Goal: Information Seeking & Learning: Learn about a topic

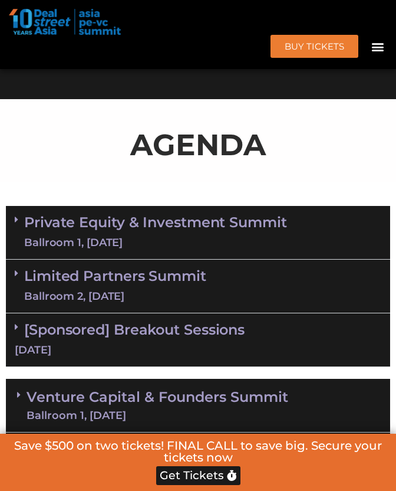
scroll to position [749, 0]
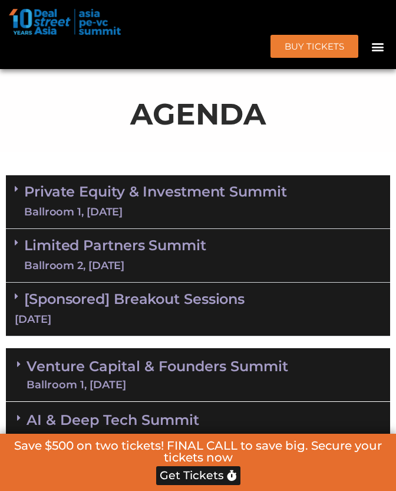
click at [98, 202] on link "Private Equity & Investment Summit Ballroom 1, [DATE]" at bounding box center [155, 201] width 263 height 35
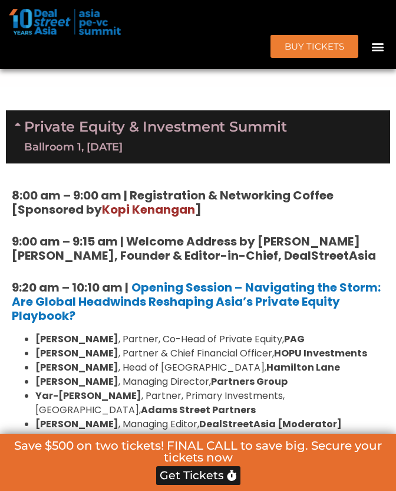
scroll to position [852, 0]
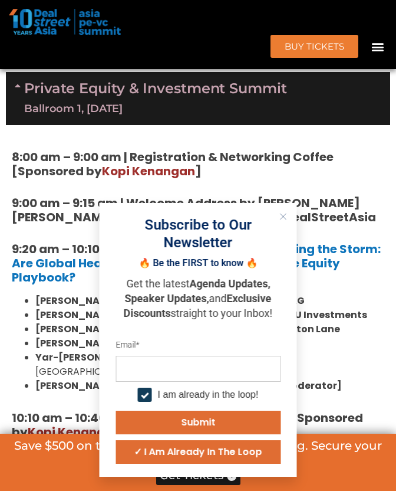
click at [278, 213] on button "Close" at bounding box center [283, 216] width 15 height 15
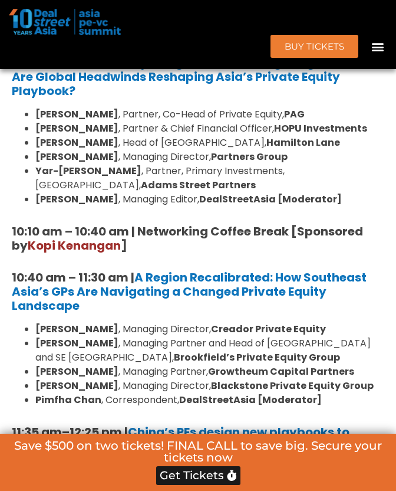
scroll to position [1040, 0]
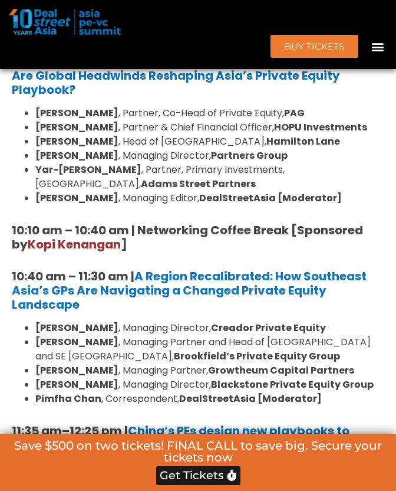
drag, startPoint x: 222, startPoint y: 239, endPoint x: 131, endPoint y: 247, distance: 91.2
click at [131, 247] on h5 "10:10 am – 10:40 am | Networking Coffee Break [Sponsored by [PERSON_NAME] ]" at bounding box center [198, 237] width 373 height 28
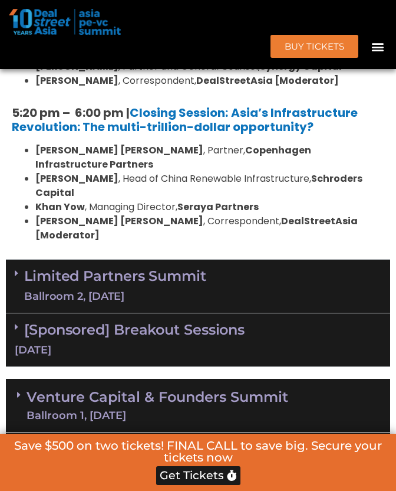
scroll to position [2265, 0]
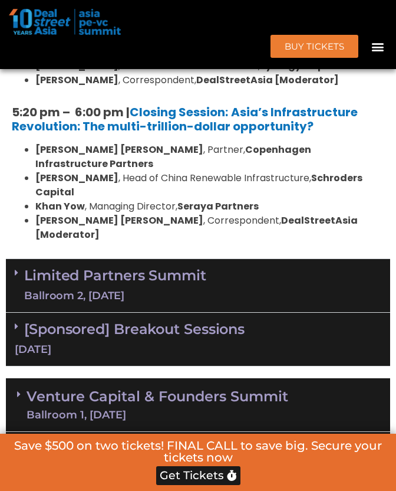
click at [157, 268] on link "Limited Partners [GEOGRAPHIC_DATA] 2, [DATE]" at bounding box center [115, 285] width 182 height 35
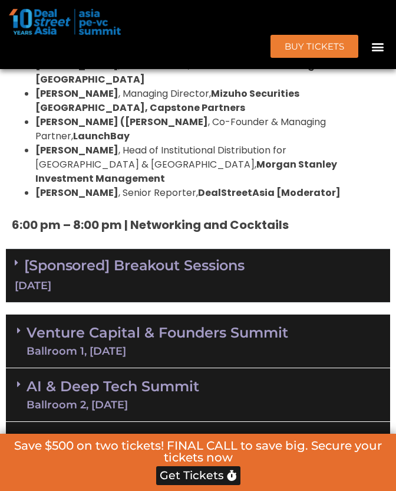
scroll to position [3530, 0]
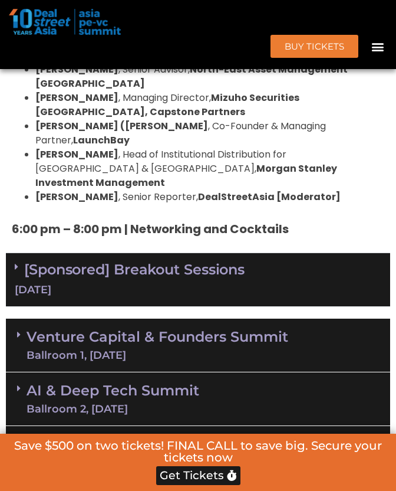
click at [101, 330] on link "Venture Capital & Founders​ Summit Ballroom 1, [DATE]" at bounding box center [158, 345] width 262 height 31
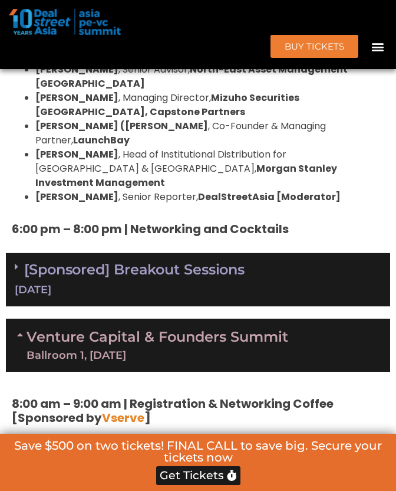
scroll to position [3567, 0]
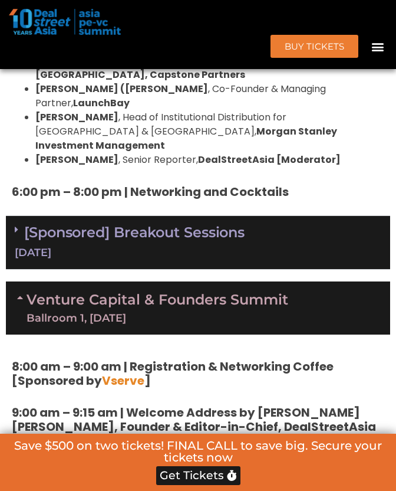
click at [122, 293] on link "Venture Capital & Founders​ Summit Ballroom 1, [DATE]" at bounding box center [158, 308] width 262 height 31
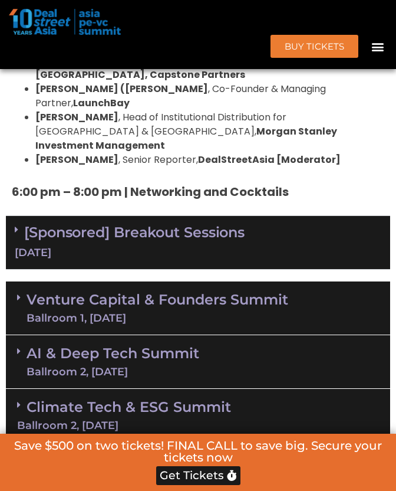
click at [103, 293] on link "Venture Capital & Founders​ Summit Ballroom 1, [DATE]" at bounding box center [158, 308] width 262 height 31
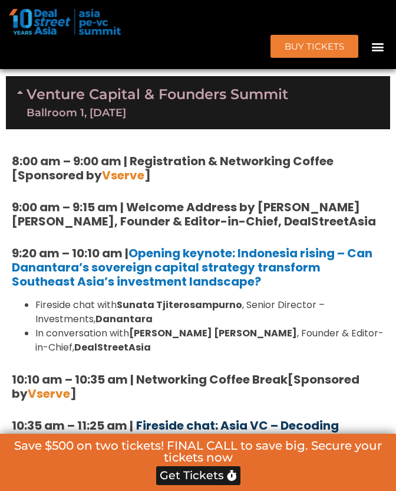
scroll to position [3775, 0]
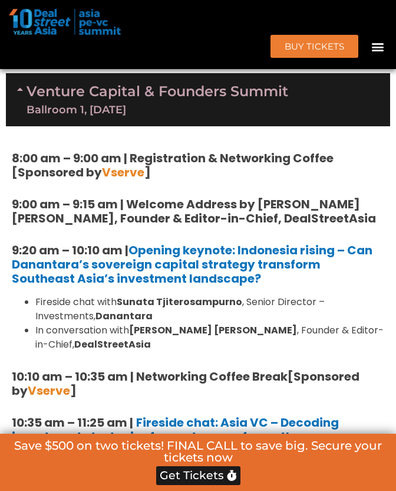
drag, startPoint x: 272, startPoint y: 289, endPoint x: 236, endPoint y: 289, distance: 36.6
click at [236, 453] on li "[PERSON_NAME] , Founding Partner, Accel India" at bounding box center [209, 460] width 349 height 14
click at [286, 453] on li "[PERSON_NAME] , Founding Partner, Accel India" at bounding box center [209, 460] width 349 height 14
drag, startPoint x: 286, startPoint y: 292, endPoint x: 213, endPoint y: 310, distance: 74.7
click at [213, 453] on ul "[PERSON_NAME] , Founding Partner, Accel India [PERSON_NAME] , Senior Managing P…" at bounding box center [198, 474] width 373 height 42
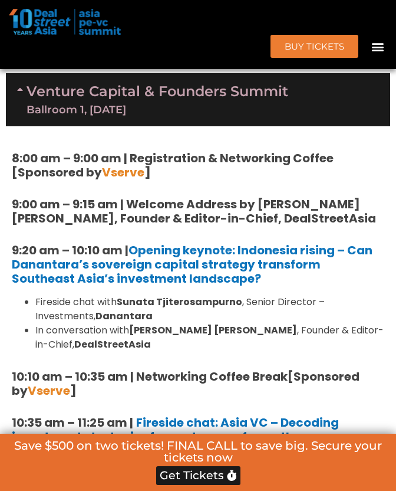
drag, startPoint x: 64, startPoint y: 293, endPoint x: 92, endPoint y: 293, distance: 27.7
click at [92, 453] on strong "[PERSON_NAME]" at bounding box center [76, 460] width 83 height 14
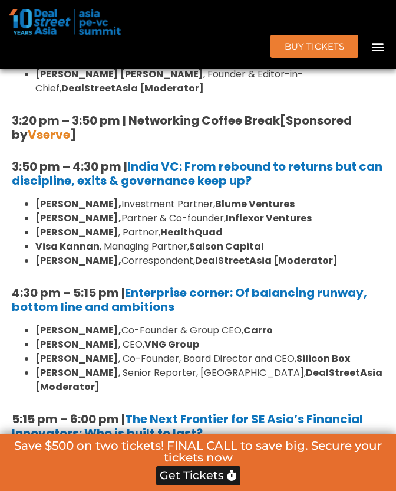
scroll to position [4748, 0]
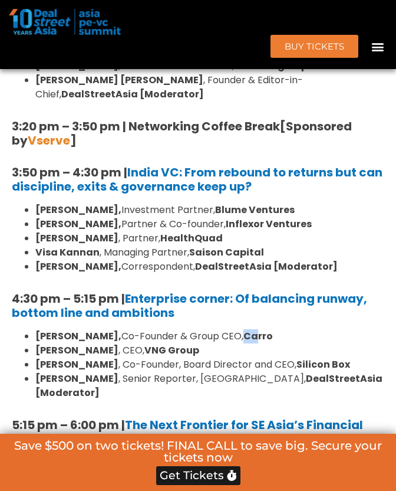
drag, startPoint x: 217, startPoint y: 170, endPoint x: 229, endPoint y: 170, distance: 12.4
click at [244, 329] on strong "Carro" at bounding box center [258, 336] width 29 height 14
click at [243, 329] on li "[PERSON_NAME], Co-Founder & Group CEO, Carro" at bounding box center [209, 336] width 349 height 14
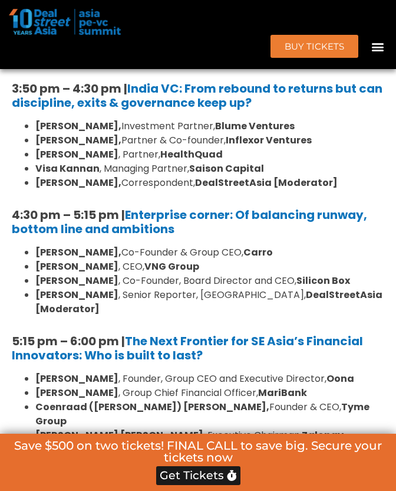
scroll to position [4886, 0]
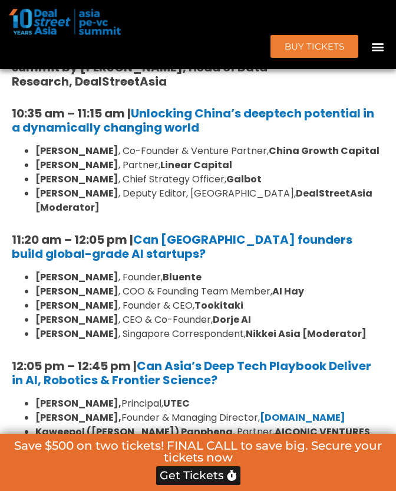
scroll to position [5400, 0]
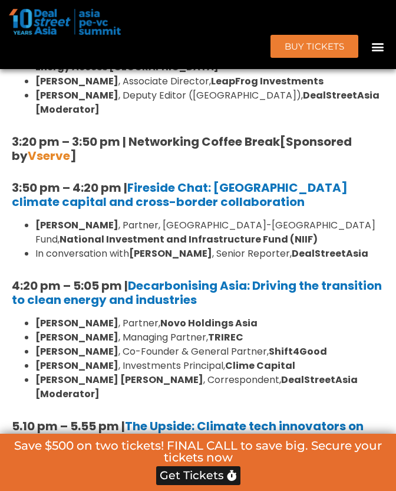
scroll to position [6230, 0]
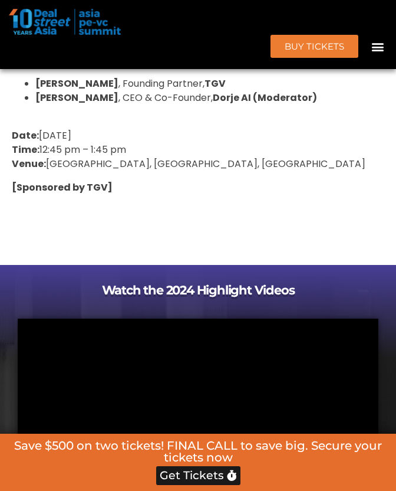
scroll to position [7550, 0]
